Goal: Task Accomplishment & Management: Use online tool/utility

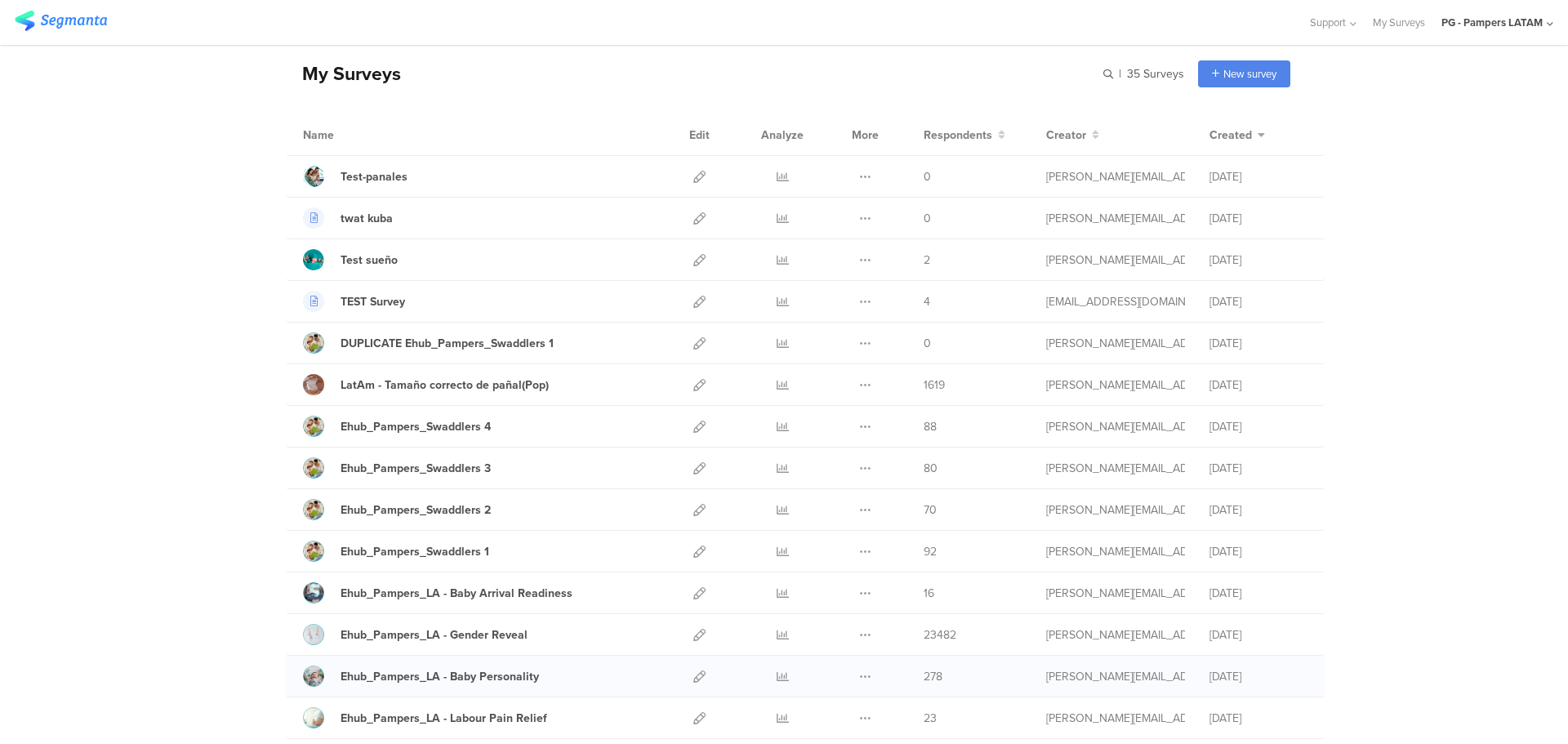
scroll to position [163, 0]
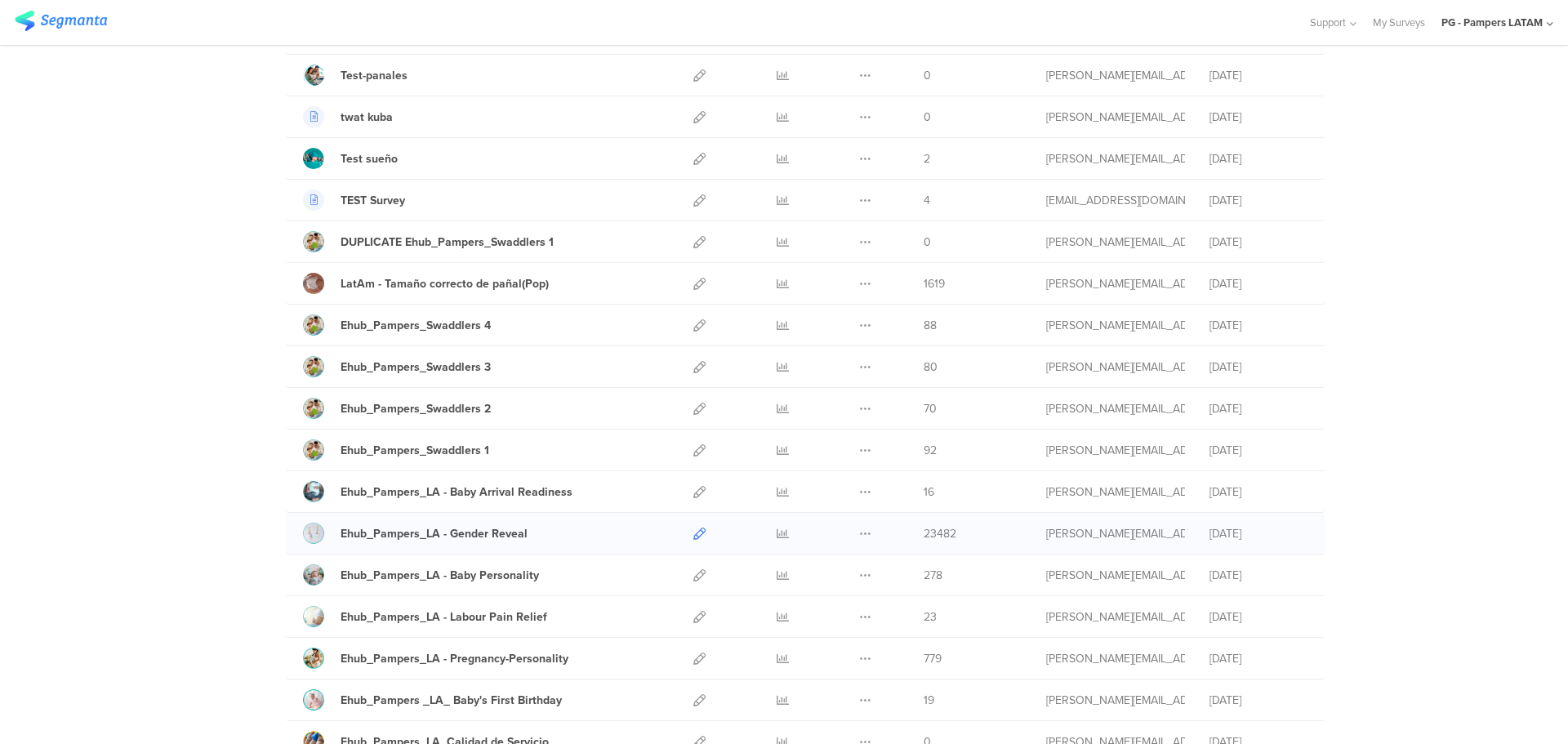
click at [693, 533] on icon at bounding box center [699, 533] width 12 height 12
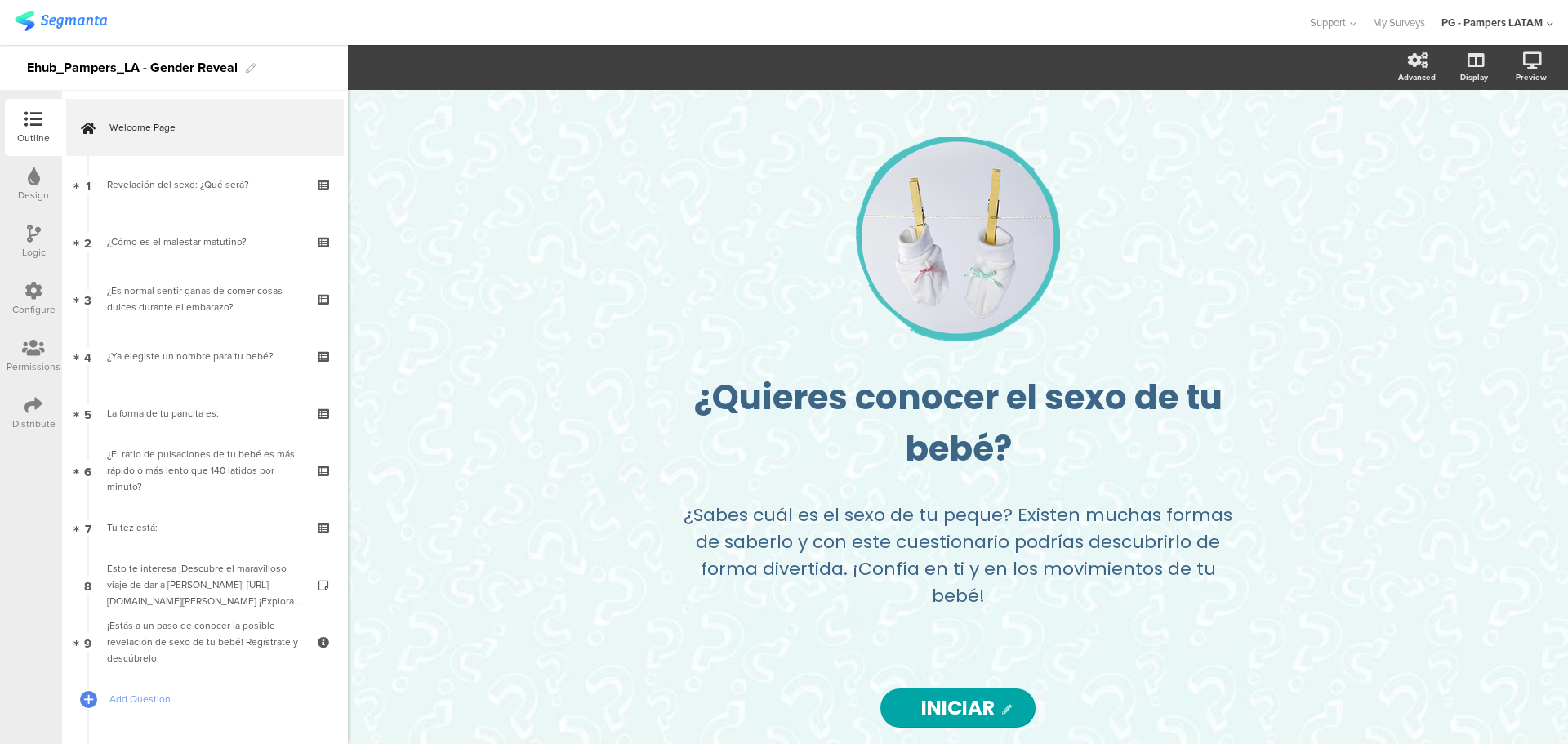
click at [32, 291] on icon at bounding box center [34, 291] width 18 height 18
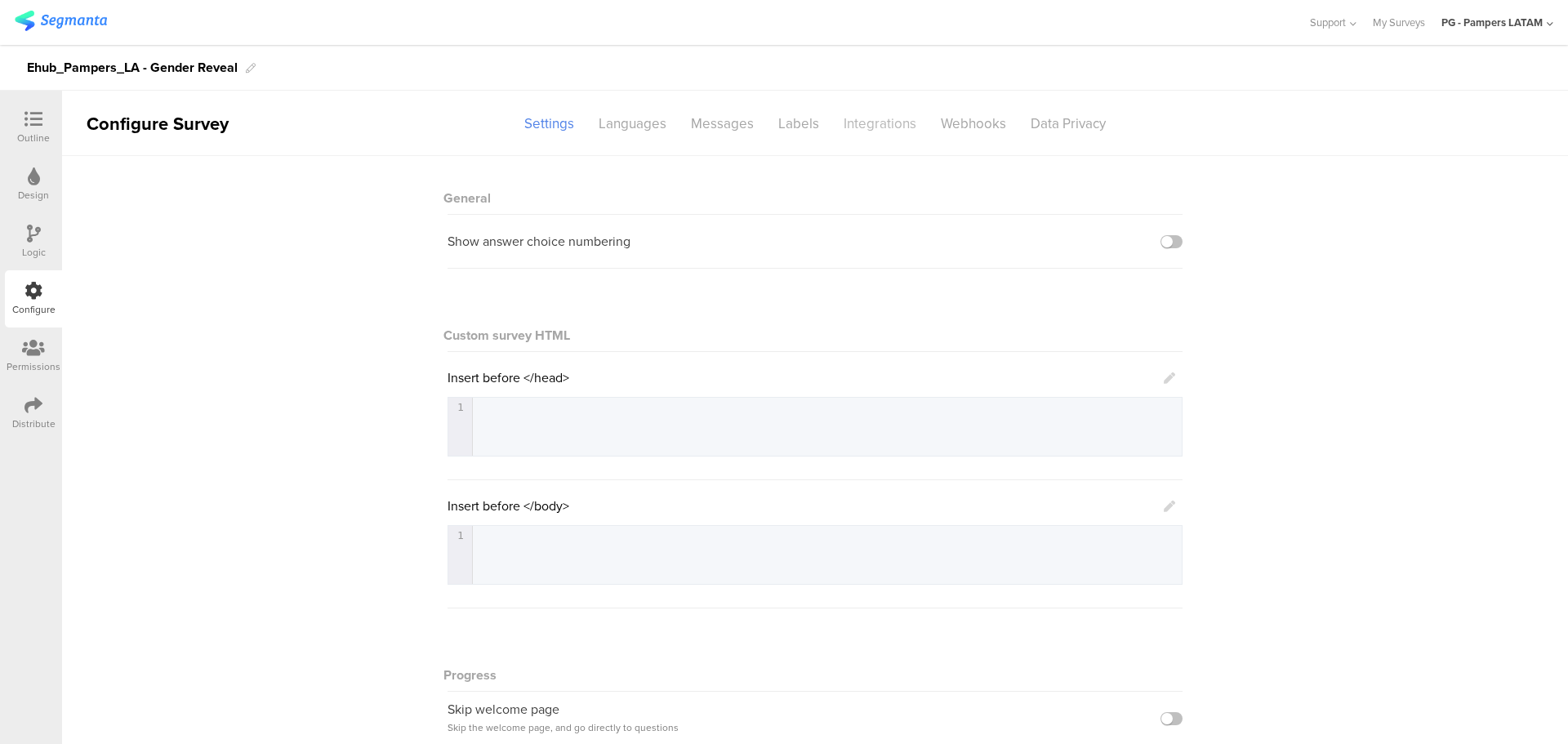
click at [886, 134] on div "Integrations" at bounding box center [880, 123] width 97 height 28
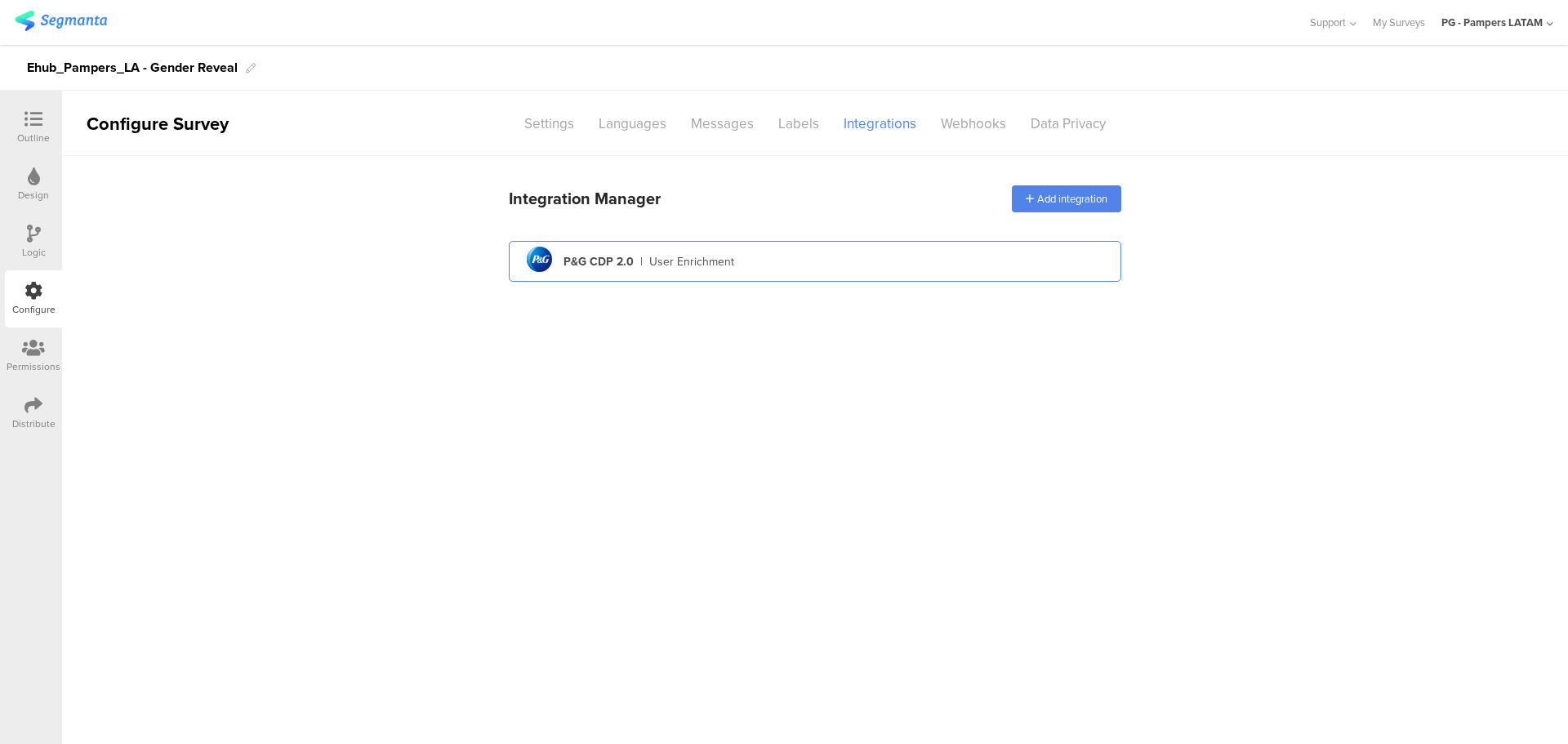
click at [759, 265] on div "pg logo P&G CDP 2.0 | User Enrichment" at bounding box center [815, 262] width 586 height 40
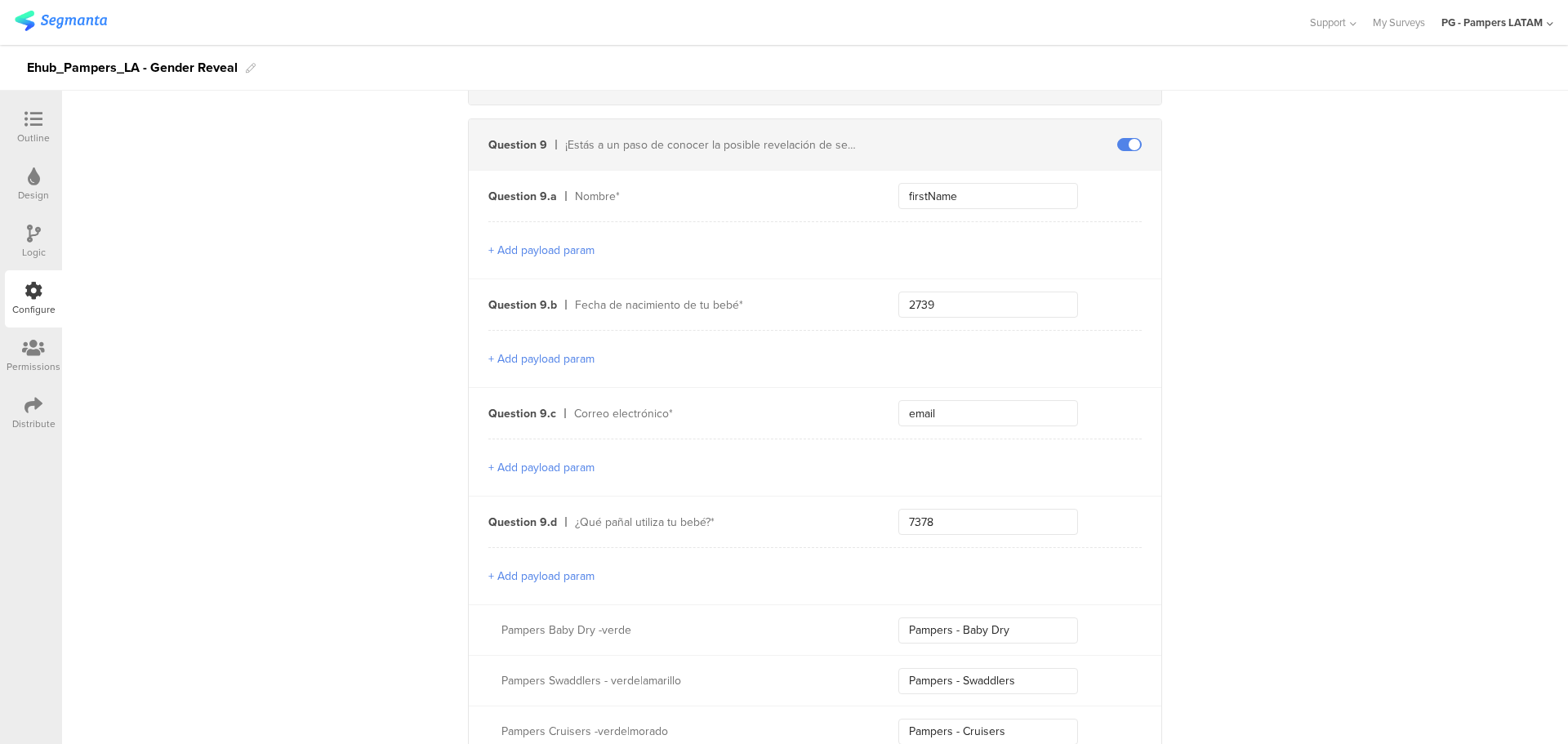
scroll to position [1225, 0]
